Goal: Task Accomplishment & Management: Use online tool/utility

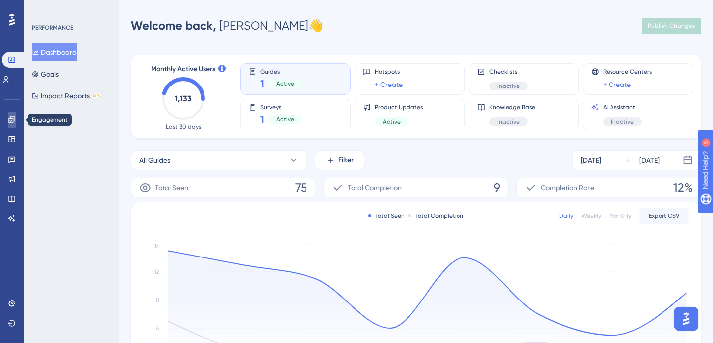
click at [16, 125] on link at bounding box center [12, 120] width 8 height 16
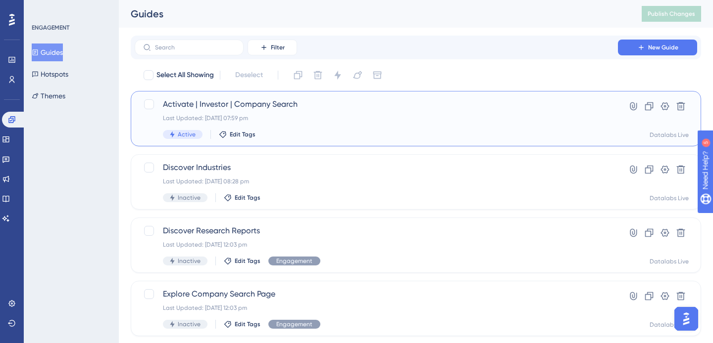
click at [290, 115] on div "Last Updated: 27 Sept 2025 07:59 pm" at bounding box center [376, 118] width 427 height 8
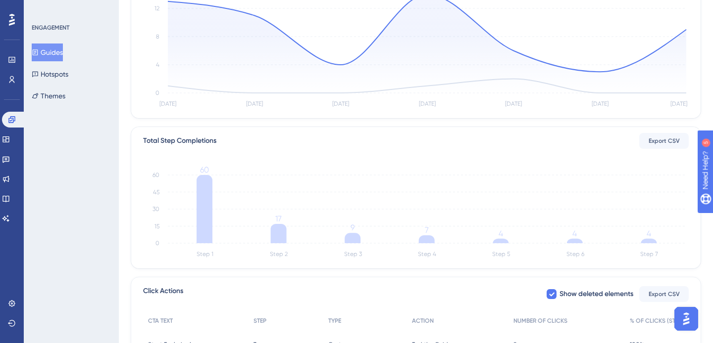
scroll to position [284, 0]
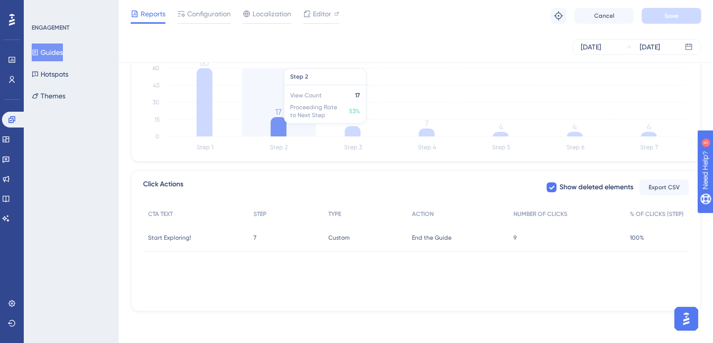
click at [282, 125] on icon at bounding box center [279, 126] width 16 height 19
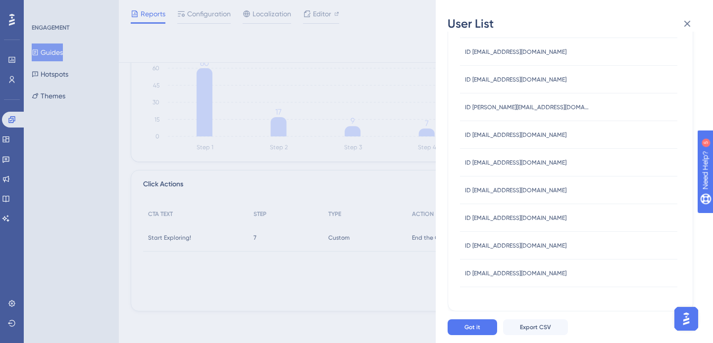
scroll to position [0, 0]
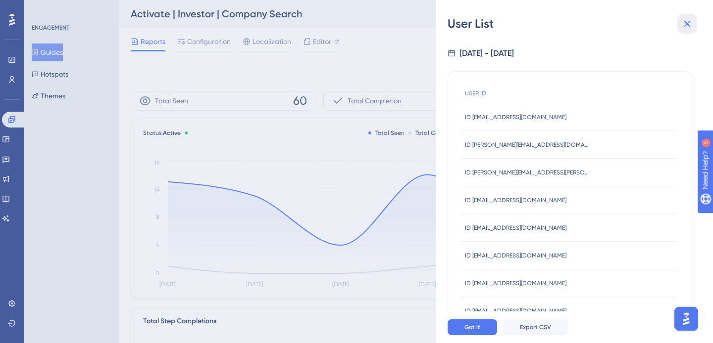
click at [683, 26] on icon at bounding box center [687, 24] width 12 height 12
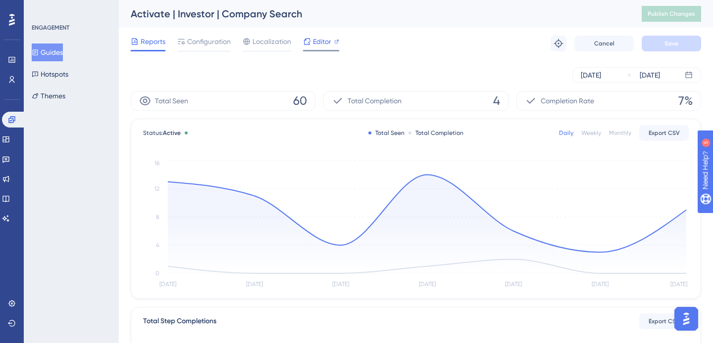
click at [316, 43] on span "Editor" at bounding box center [322, 42] width 18 height 12
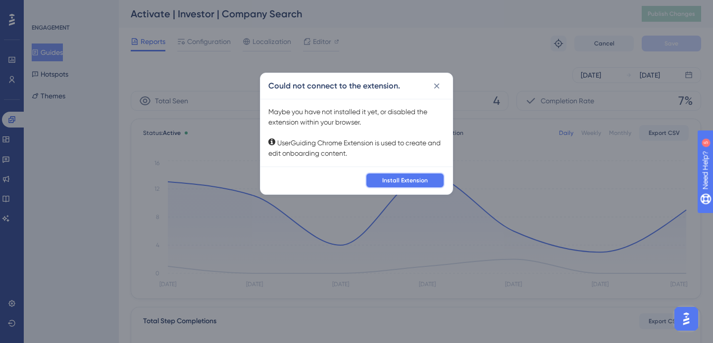
click at [413, 179] on span "Install Extension" at bounding box center [405, 181] width 46 height 8
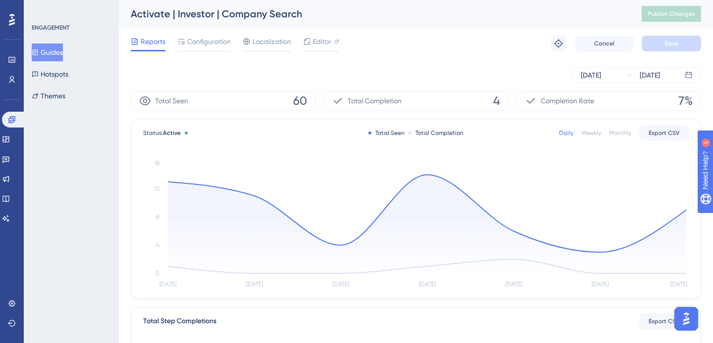
click at [377, 46] on div "Reports Configuration Localization Editor Troubleshoot Cancel Save" at bounding box center [416, 44] width 570 height 32
click at [320, 41] on span "Editor" at bounding box center [322, 42] width 18 height 12
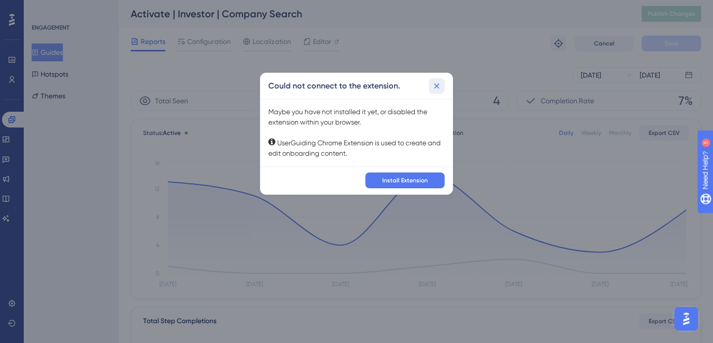
click at [437, 92] on button at bounding box center [437, 86] width 16 height 16
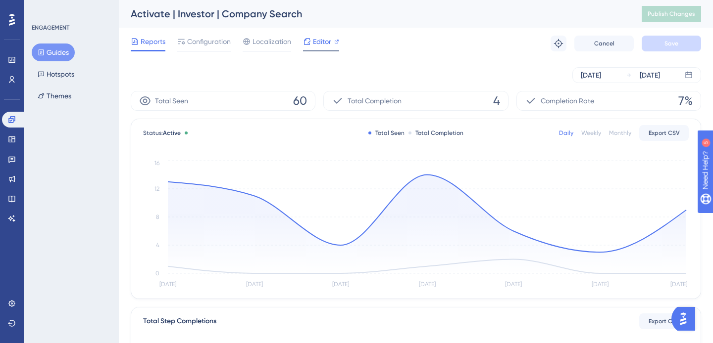
click at [324, 43] on span "Editor" at bounding box center [322, 42] width 18 height 12
click at [325, 42] on span "Editor" at bounding box center [322, 42] width 18 height 12
